Goal: Information Seeking & Learning: Learn about a topic

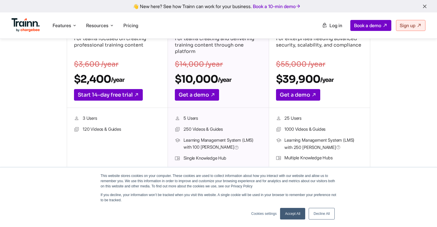
scroll to position [150, 0]
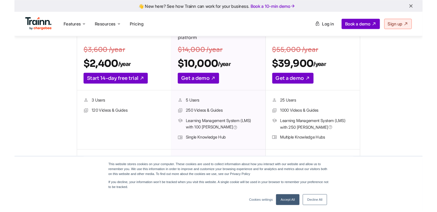
scroll to position [103, 0]
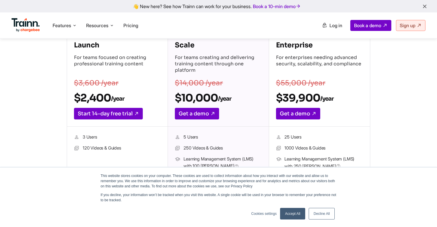
click at [316, 214] on link "Decline All" at bounding box center [322, 214] width 26 height 12
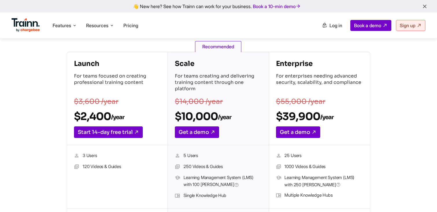
scroll to position [85, 0]
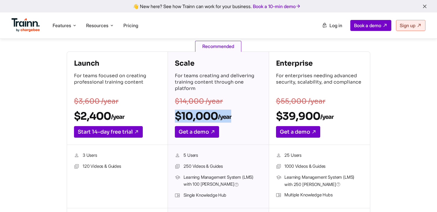
drag, startPoint x: 176, startPoint y: 114, endPoint x: 247, endPoint y: 114, distance: 71.4
click at [247, 114] on h2 "$10,000 /year" at bounding box center [218, 116] width 87 height 13
click at [211, 122] on h2 "$10,000 /year" at bounding box center [218, 116] width 87 height 13
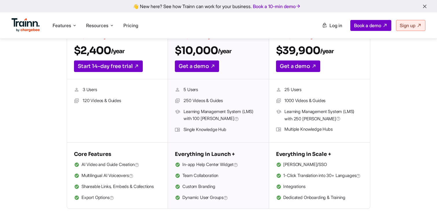
scroll to position [175, 0]
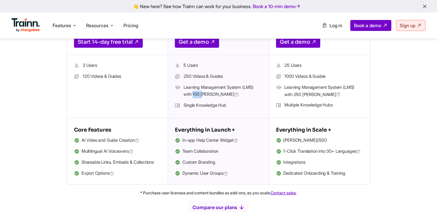
drag, startPoint x: 193, startPoint y: 93, endPoint x: 203, endPoint y: 93, distance: 10.1
click at [203, 93] on span "Learning Management System (LMS) with 100 [PERSON_NAME]" at bounding box center [223, 91] width 78 height 14
click at [209, 96] on span "Learning Management System (LMS) with 100 [PERSON_NAME]" at bounding box center [223, 91] width 78 height 14
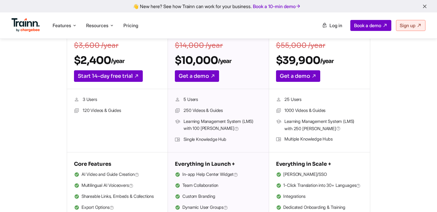
scroll to position [140, 0]
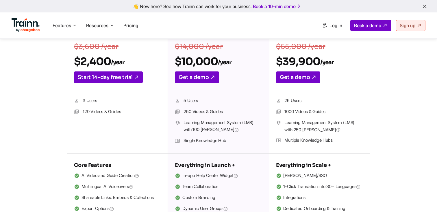
click at [194, 108] on li "250 Videos & Guides" at bounding box center [218, 112] width 87 height 8
